Goal: Task Accomplishment & Management: Complete application form

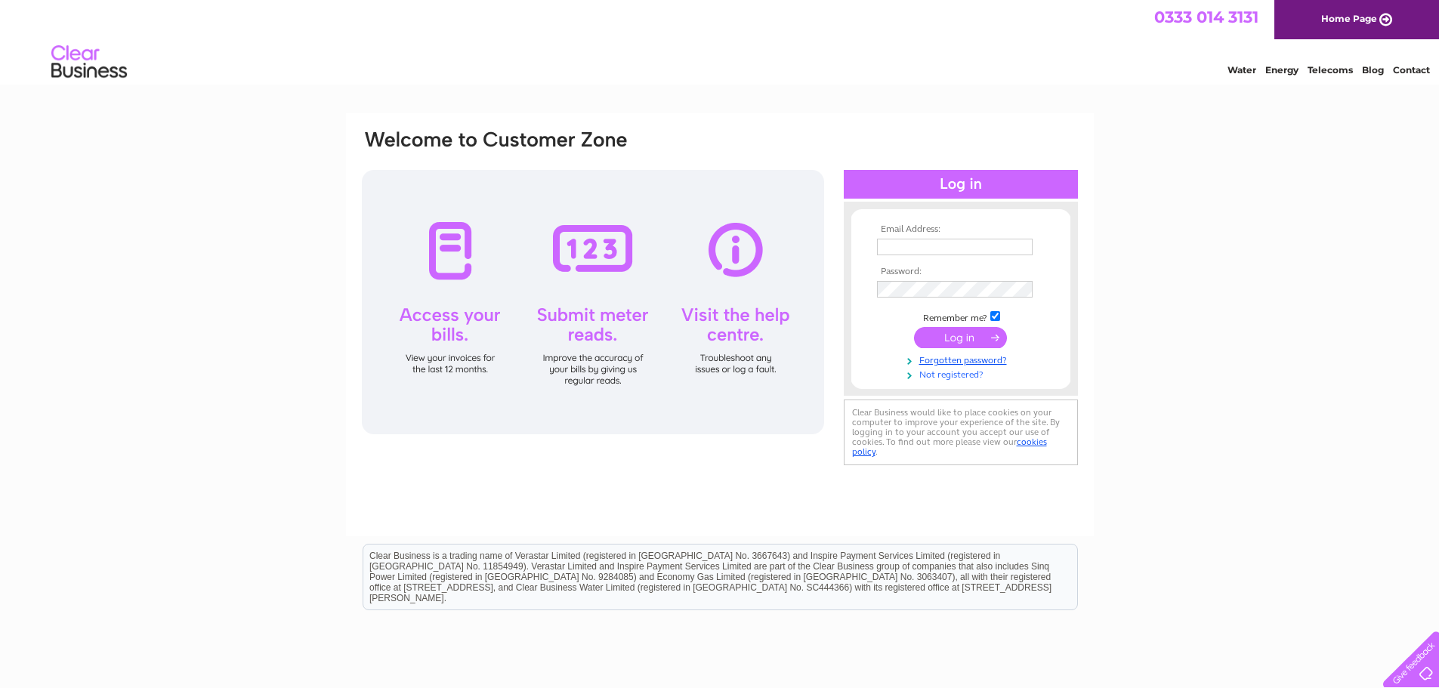
click at [951, 376] on link "Not registered?" at bounding box center [962, 373] width 171 height 14
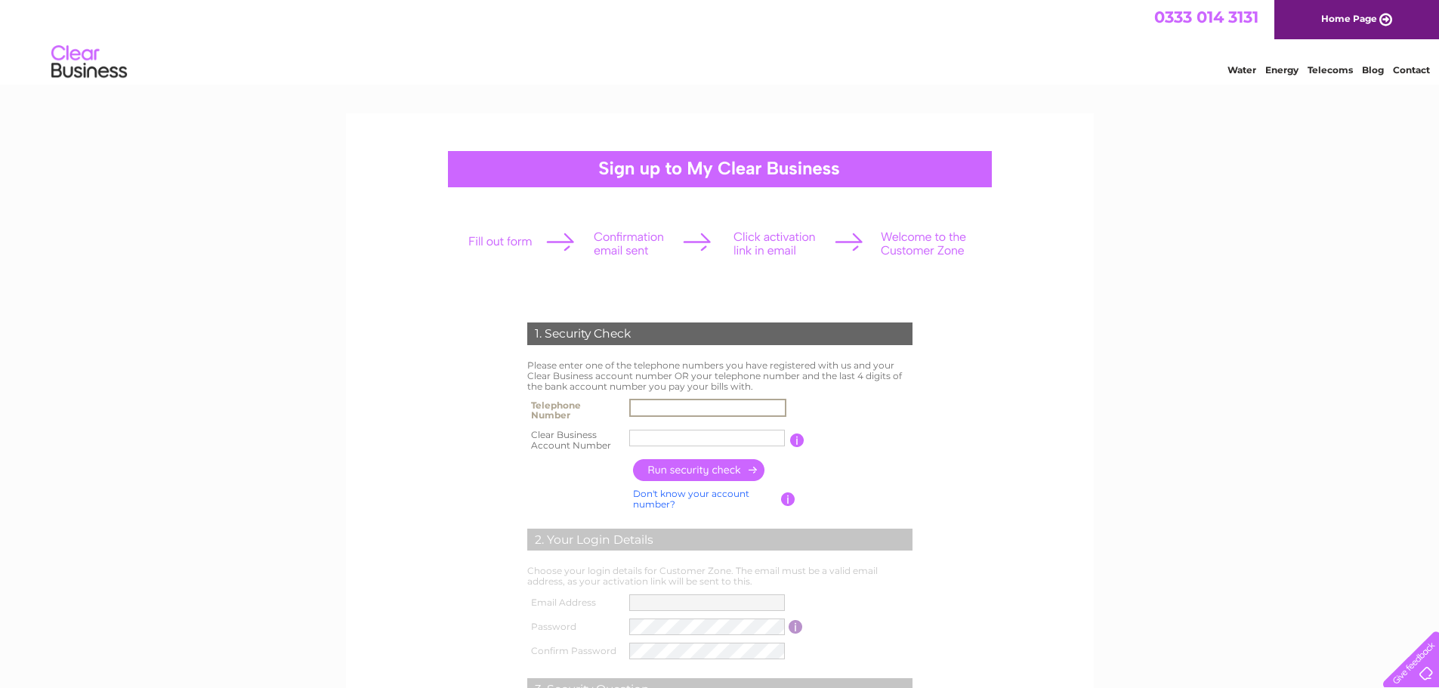
click at [703, 399] on input "text" at bounding box center [707, 408] width 157 height 18
type input "01669631468"
click at [650, 439] on input "text" at bounding box center [707, 438] width 157 height 18
type input "CB293186"
click at [731, 470] on input "button" at bounding box center [699, 470] width 133 height 22
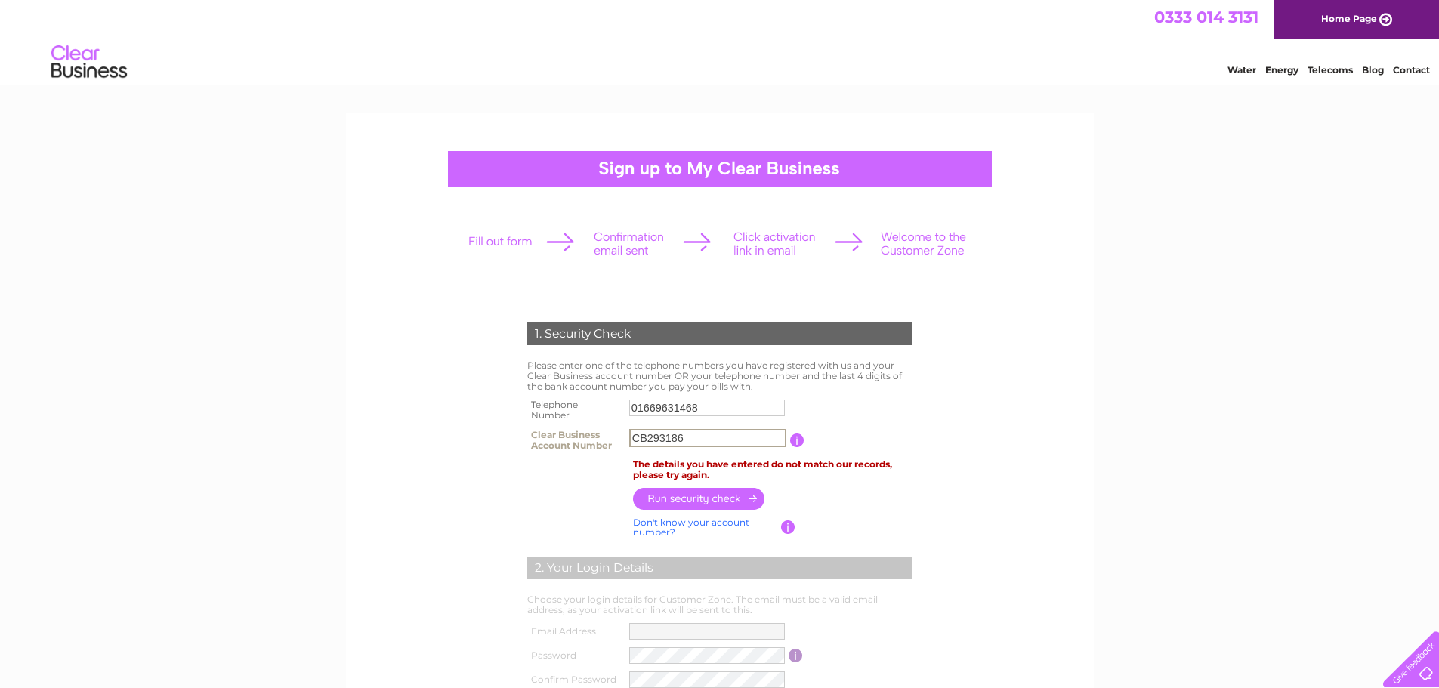
drag, startPoint x: 717, startPoint y: 437, endPoint x: 562, endPoint y: 445, distance: 155.7
click at [562, 445] on tr "Clear Business Account Number CB293186 You will find your account number on the…" at bounding box center [719, 440] width 393 height 30
click at [794, 438] on input "button" at bounding box center [795, 440] width 14 height 14
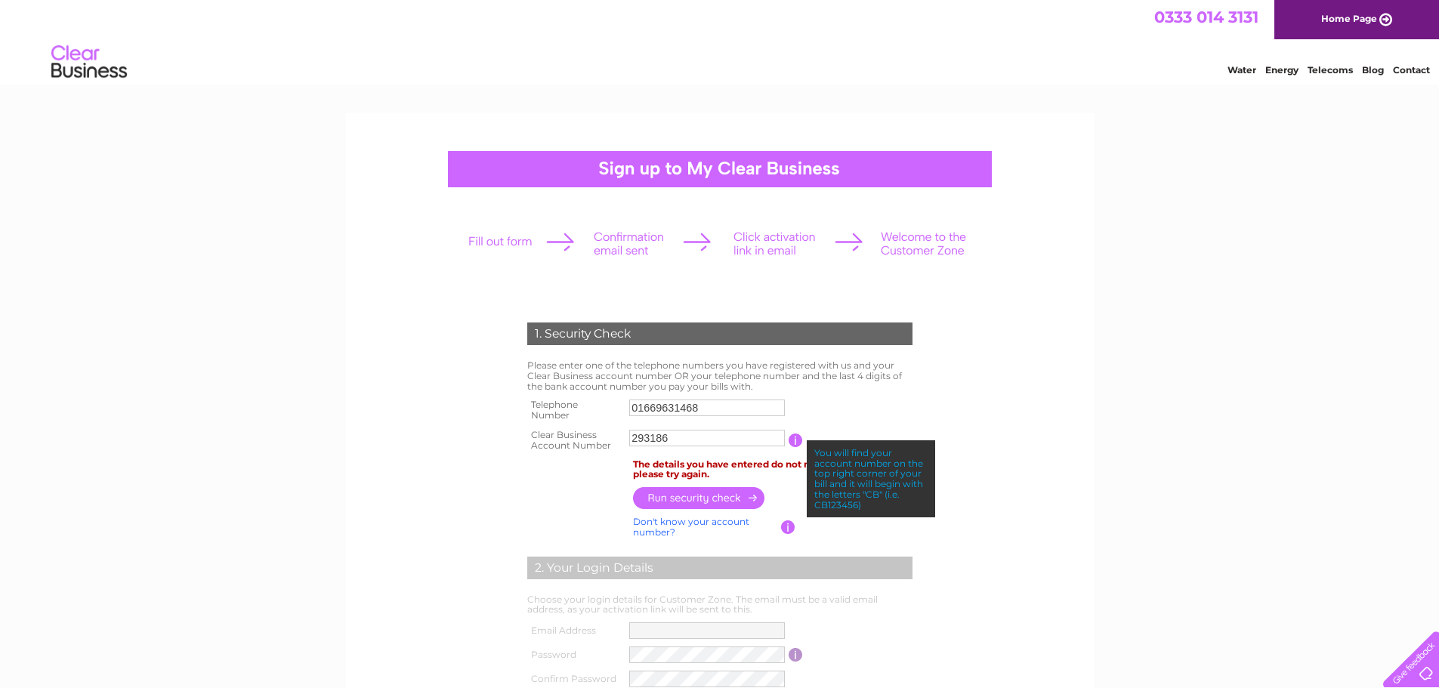
click at [630, 435] on input "293186" at bounding box center [707, 438] width 156 height 17
click at [714, 494] on input "button" at bounding box center [699, 498] width 133 height 22
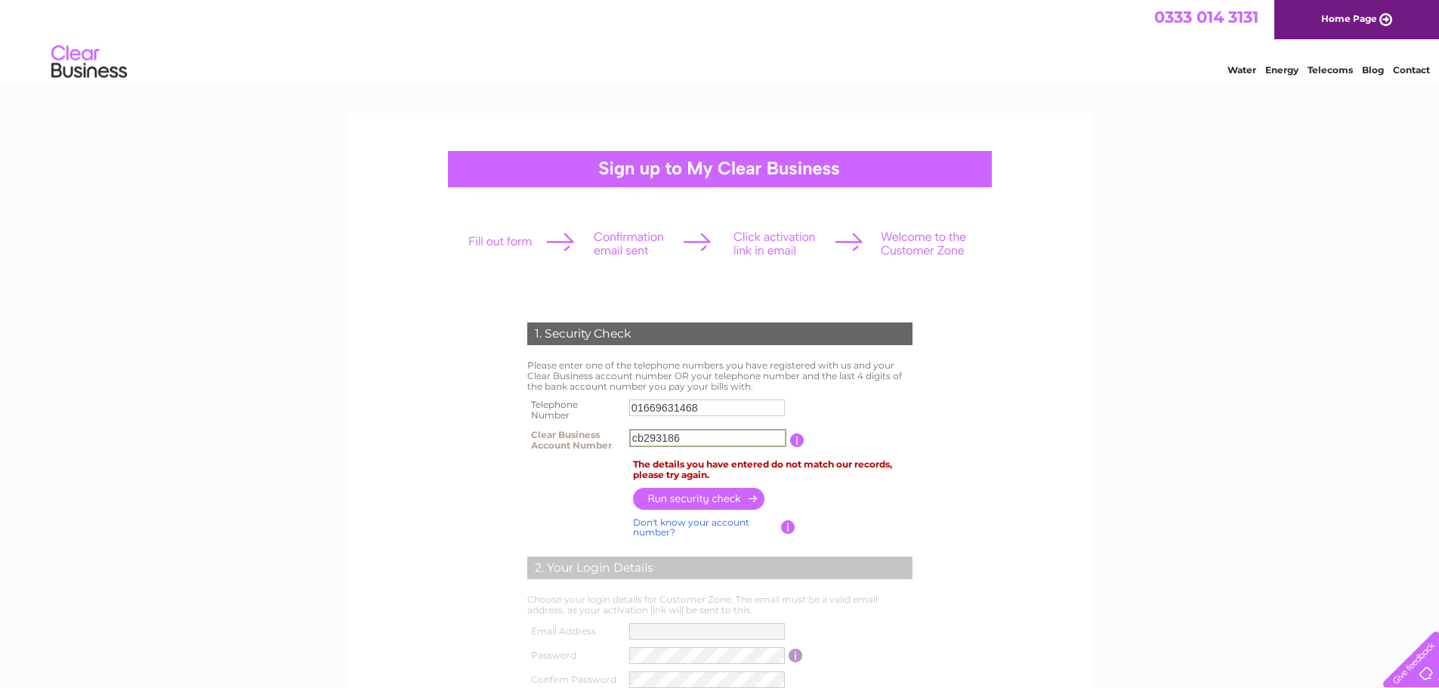
click at [643, 436] on input "cb293186" at bounding box center [707, 438] width 157 height 18
type input "CB293186"
click at [729, 493] on input "button" at bounding box center [699, 498] width 133 height 22
drag, startPoint x: 717, startPoint y: 442, endPoint x: 568, endPoint y: 434, distance: 149.7
click at [568, 434] on tr "Clear Business Account Number CB293186 You will find your account number on the…" at bounding box center [719, 440] width 393 height 30
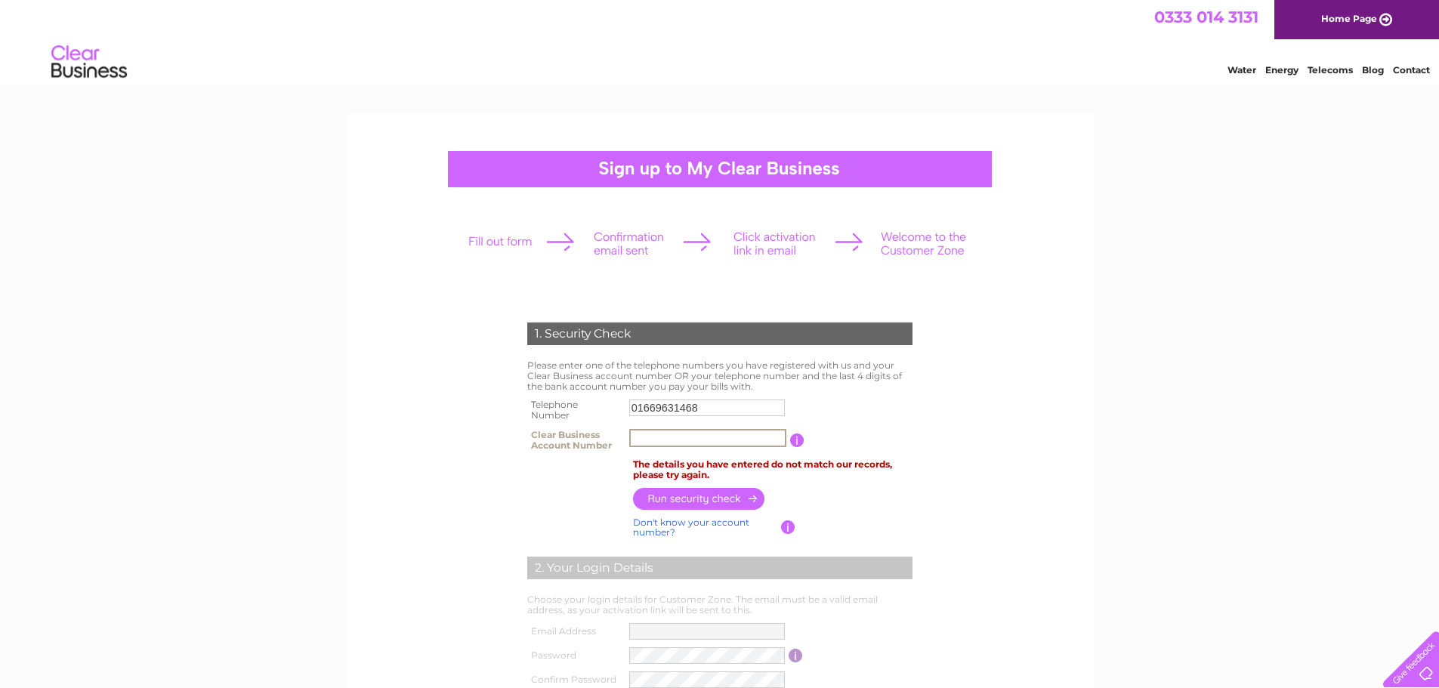
click at [722, 503] on input "button" at bounding box center [699, 499] width 133 height 22
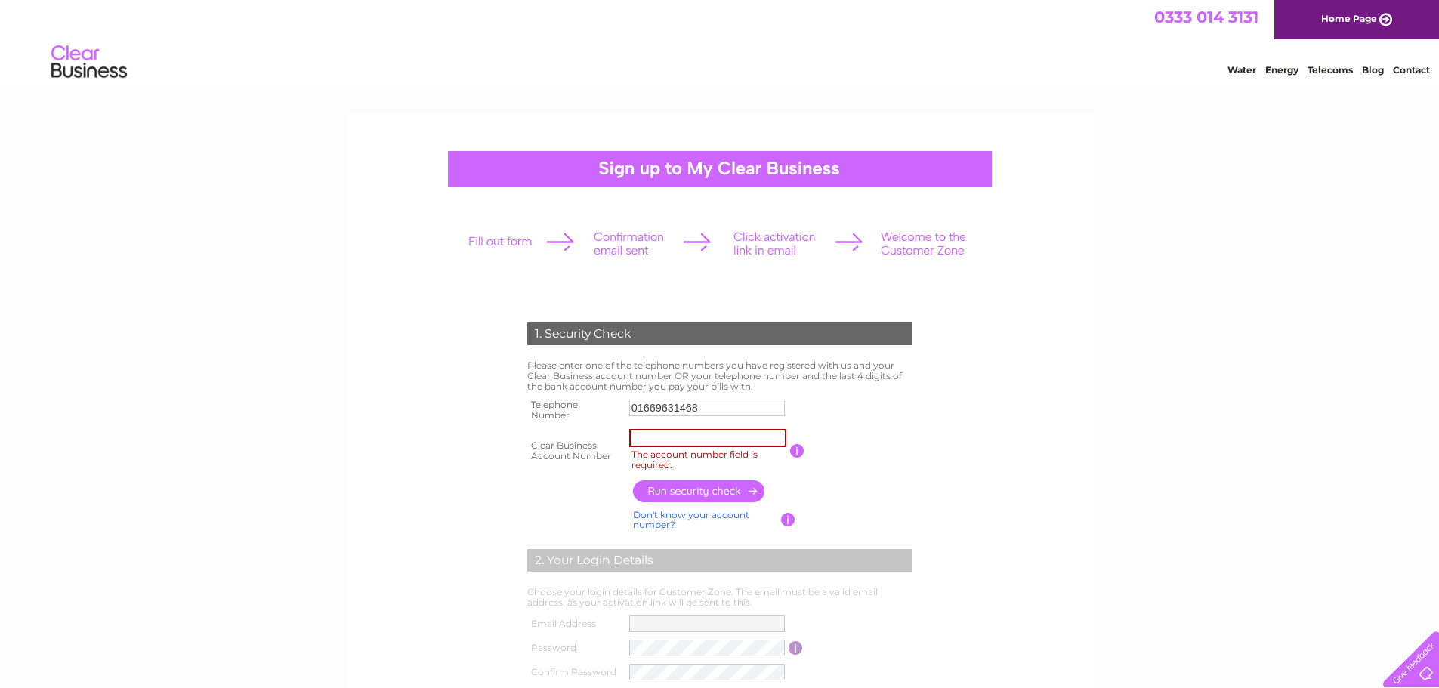
click at [647, 435] on input "The account number field is required." at bounding box center [707, 438] width 157 height 18
type input "CB293186"
click at [751, 491] on input "button" at bounding box center [699, 491] width 133 height 22
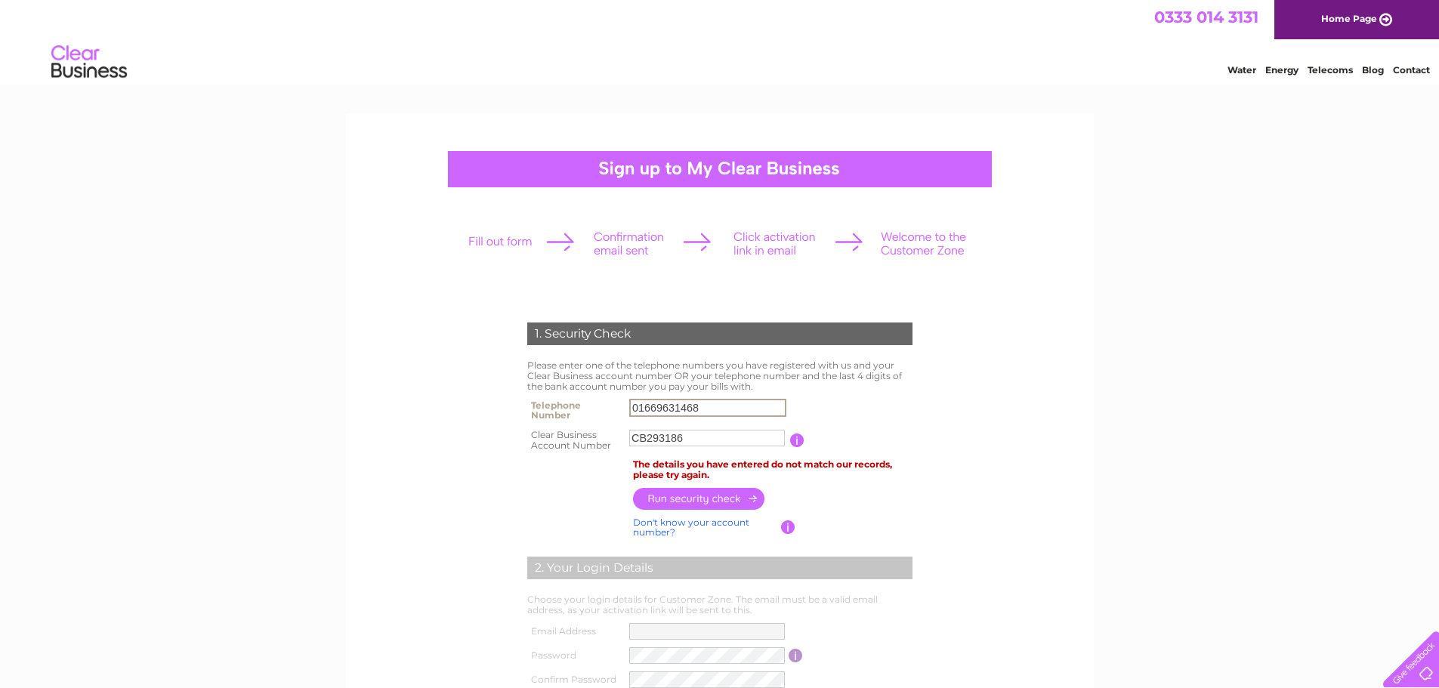
drag, startPoint x: 711, startPoint y: 406, endPoint x: 527, endPoint y: 402, distance: 183.5
click at [527, 402] on tr "Telephone Number 01669631468" at bounding box center [719, 410] width 393 height 30
type input "01669631468"
click at [717, 499] on input "button" at bounding box center [699, 499] width 133 height 22
click at [1356, 25] on link "Home Page" at bounding box center [1356, 19] width 165 height 39
